Goal: Find specific page/section: Find specific page/section

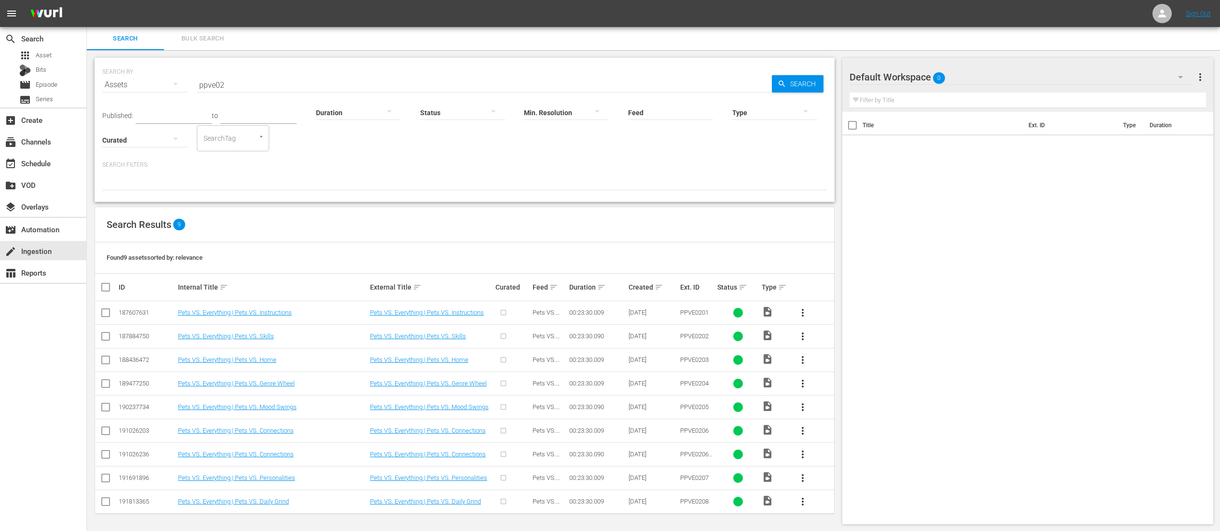
scroll to position [2, 0]
click at [365, 76] on input "ppve02" at bounding box center [484, 83] width 575 height 23
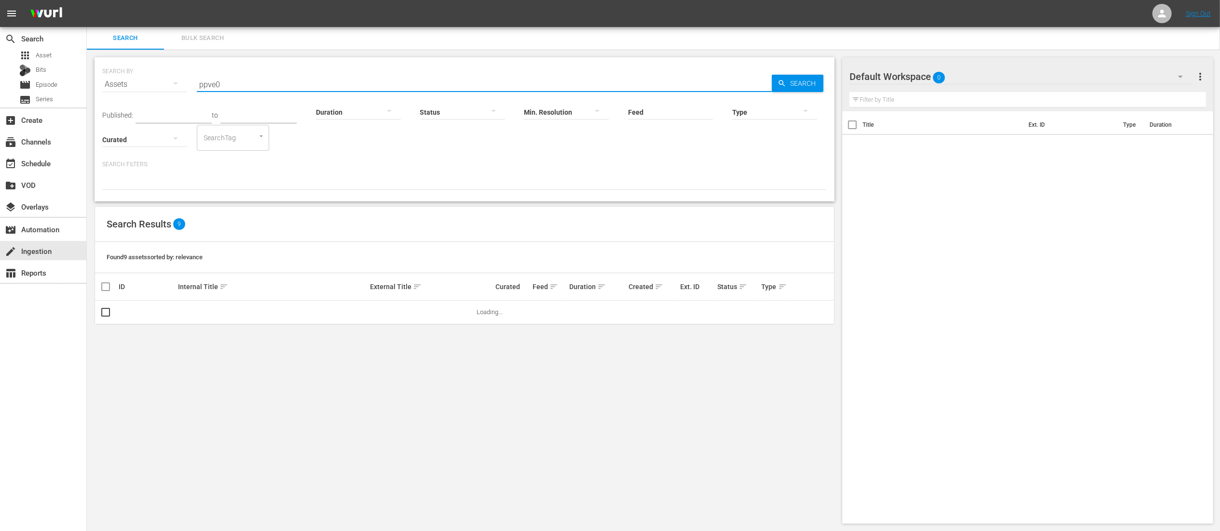
type input "ppve02"
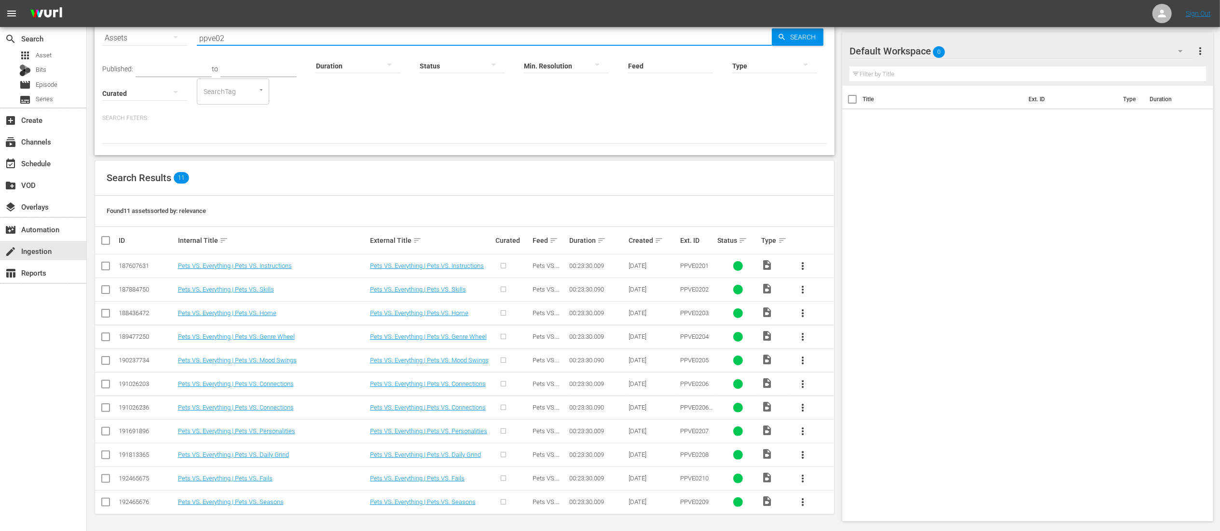
scroll to position [49, 0]
click at [425, 504] on link "Pets VS. Everything | Pets VS. Seasons" at bounding box center [423, 501] width 106 height 7
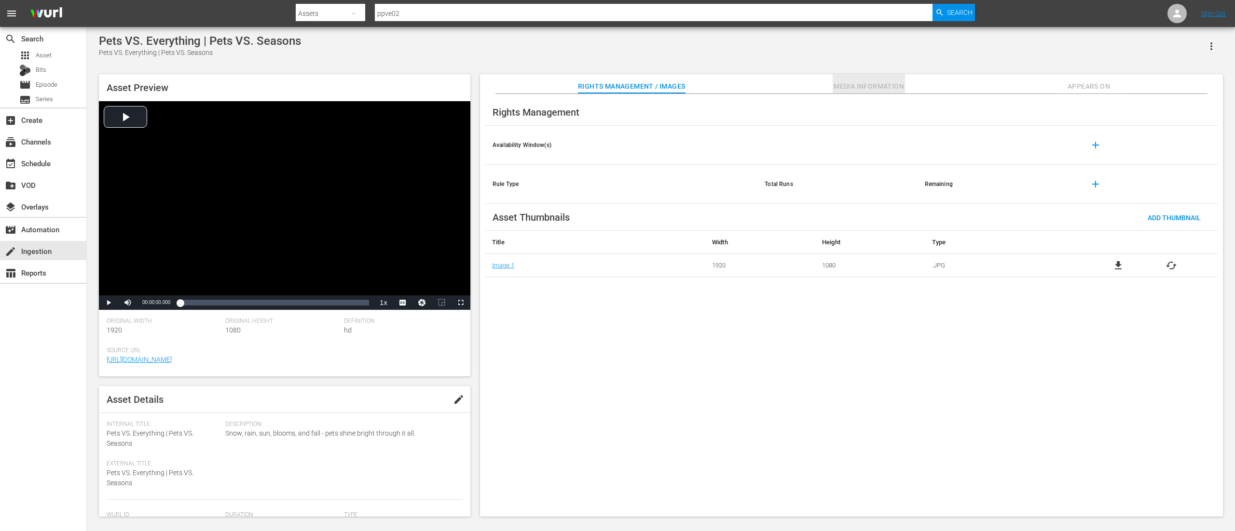
click at [834, 82] on span "Media Information" at bounding box center [868, 87] width 72 height 12
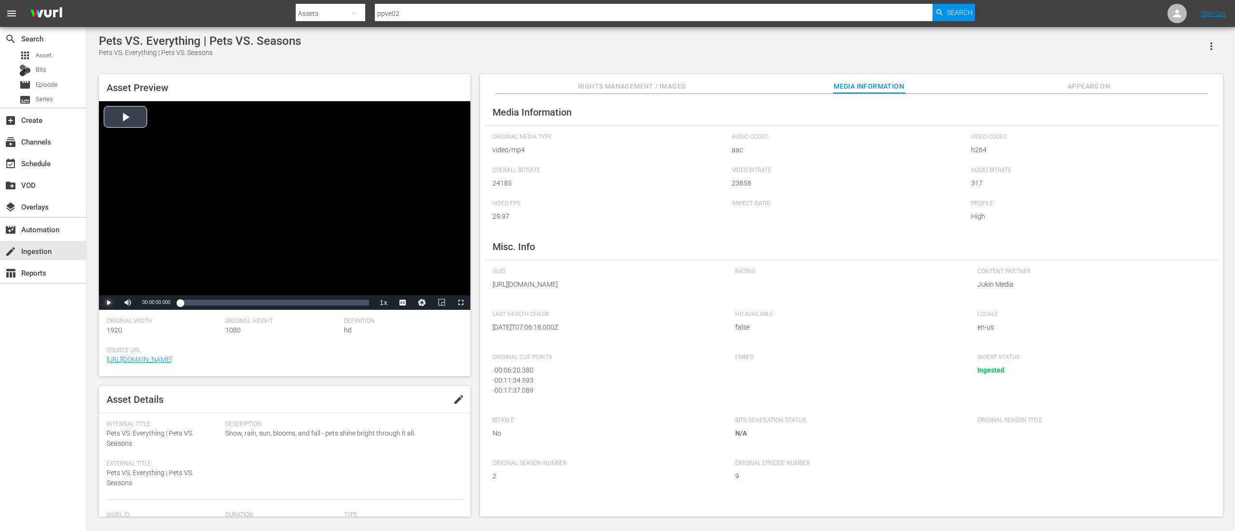
click at [109, 303] on span "Video Player" at bounding box center [109, 303] width 0 height 0
click at [276, 307] on div "Loaded : 0.42% 00:11:59.392 00:00:03.057" at bounding box center [274, 303] width 189 height 10
click at [287, 304] on div "00:13:22.122" at bounding box center [287, 303] width 0 height 10
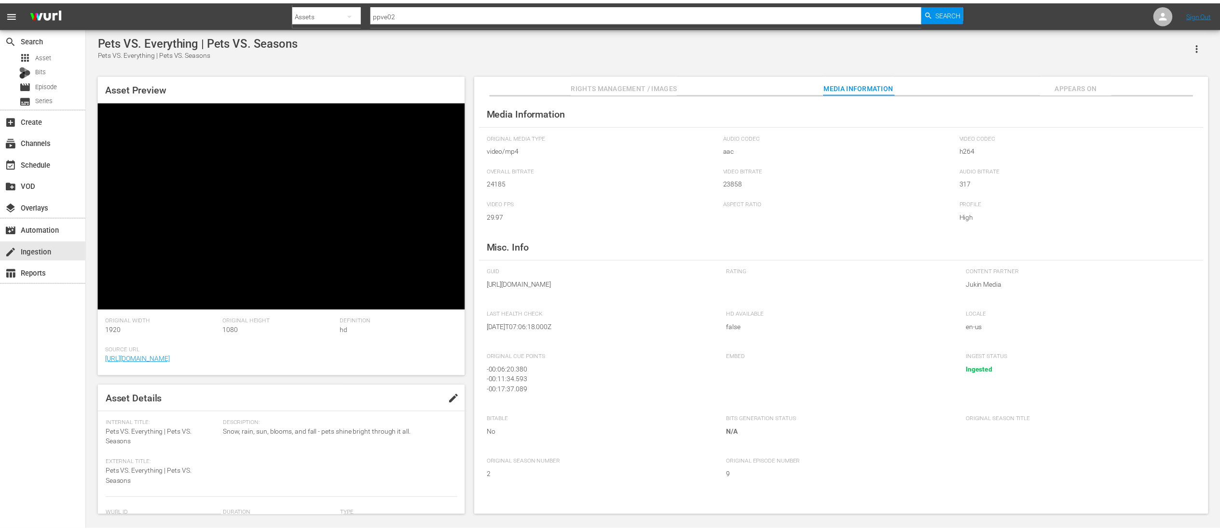
scroll to position [0, 0]
